Goal: Check status: Check status

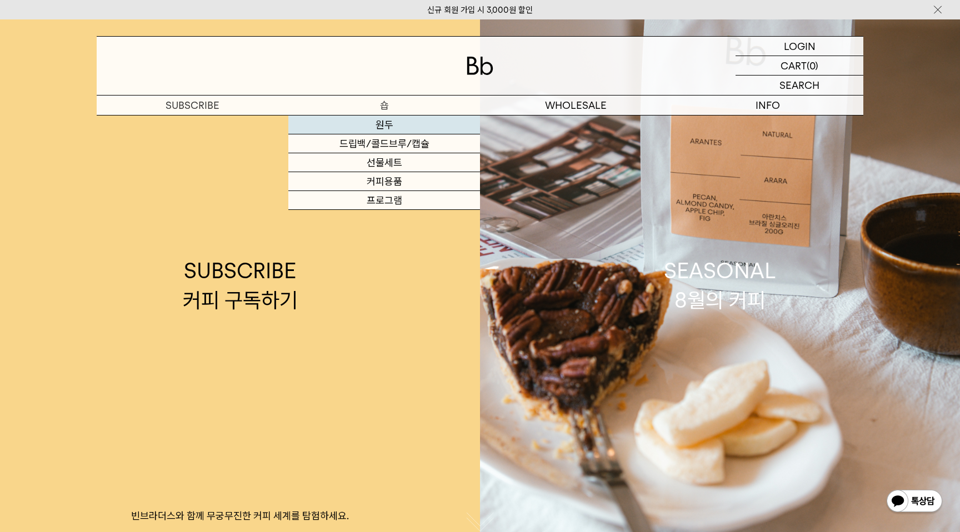
click at [376, 127] on link "원두" at bounding box center [384, 125] width 192 height 19
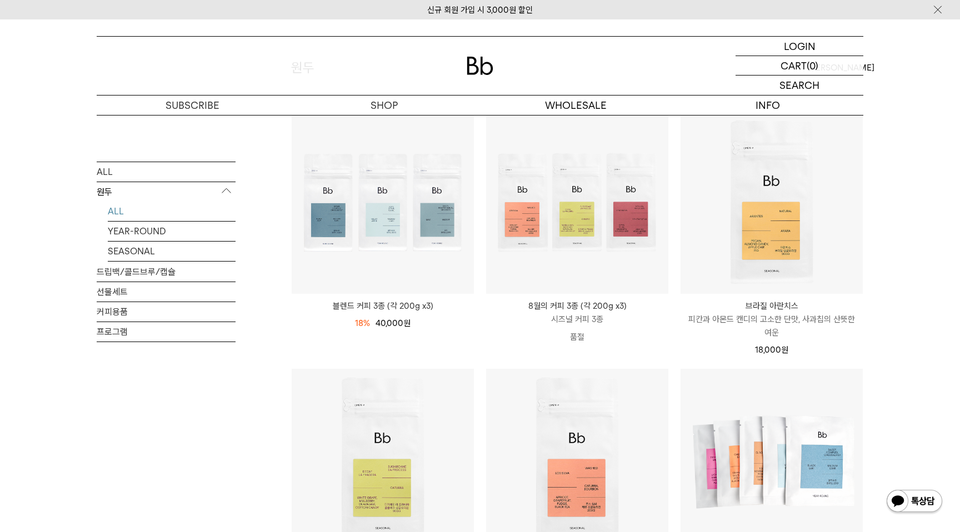
scroll to position [224, 0]
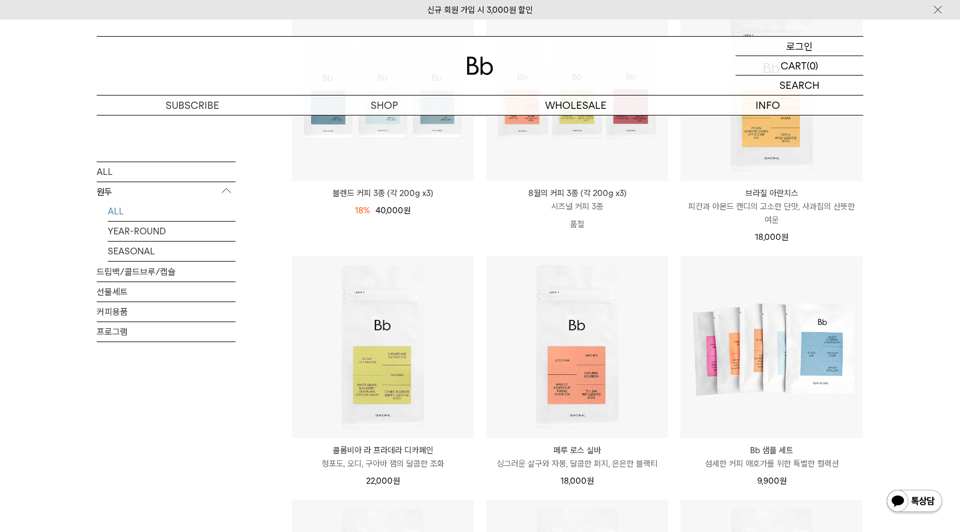
click at [799, 47] on p "로그인" at bounding box center [799, 46] width 27 height 19
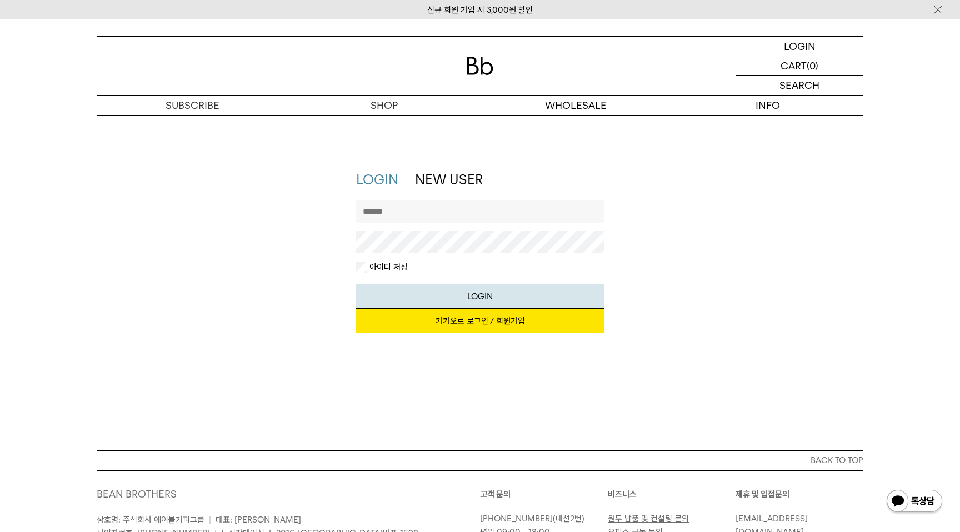
click at [496, 323] on link "카카오로 로그인 / 회원가입" at bounding box center [480, 321] width 248 height 24
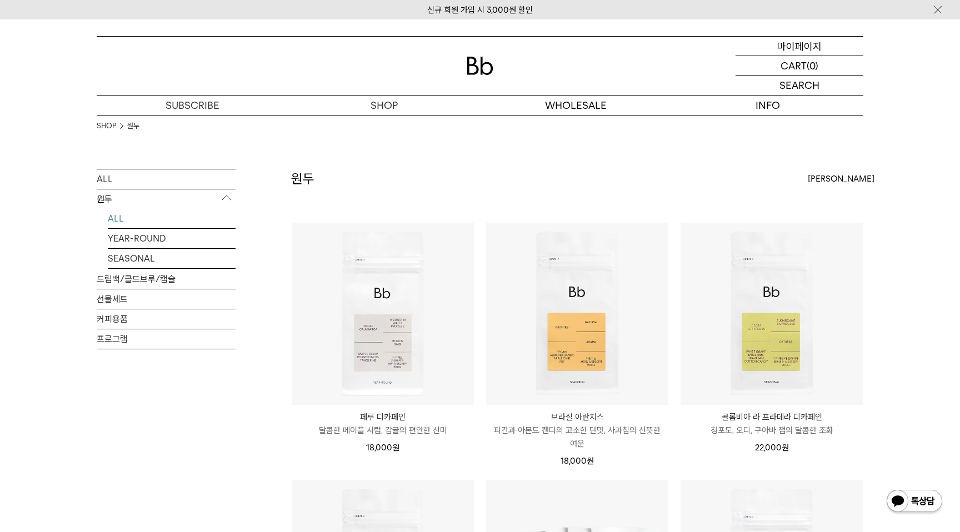
click at [799, 44] on p "마이페이지" at bounding box center [799, 46] width 44 height 19
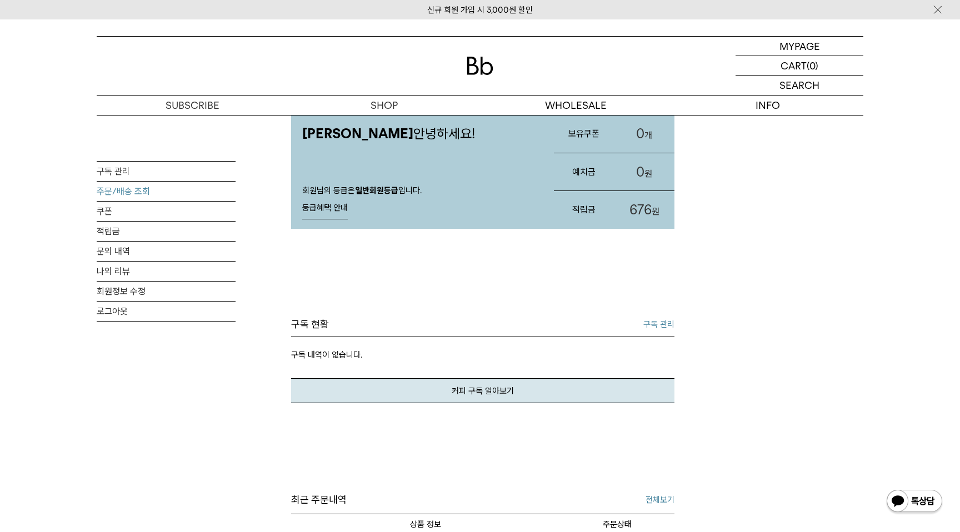
click at [129, 190] on link "주문/배송 조회" at bounding box center [166, 191] width 139 height 19
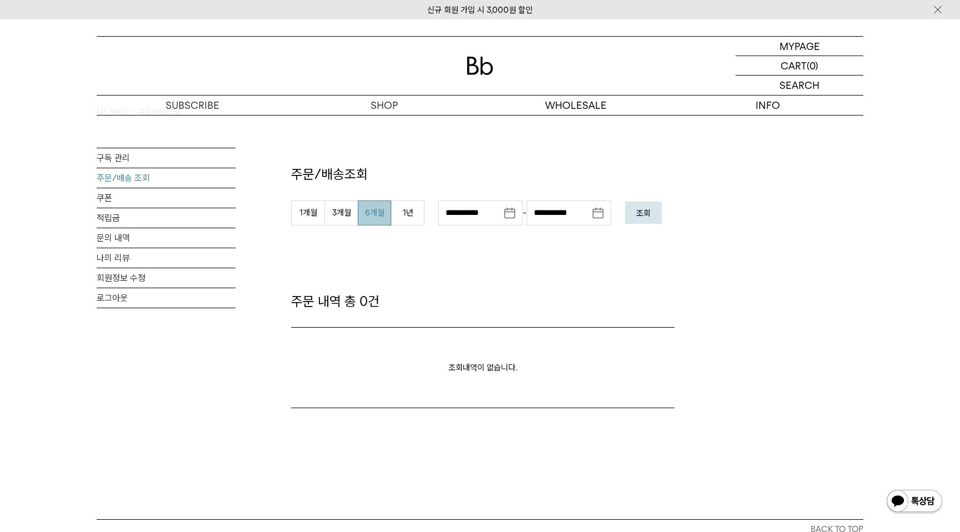
click at [363, 217] on button "6개월" at bounding box center [374, 212] width 33 height 25
type input "**********"
click at [661, 202] on button "조회" at bounding box center [643, 213] width 37 height 22
click at [650, 215] on em "조회" at bounding box center [643, 213] width 14 height 10
